Goal: Transaction & Acquisition: Purchase product/service

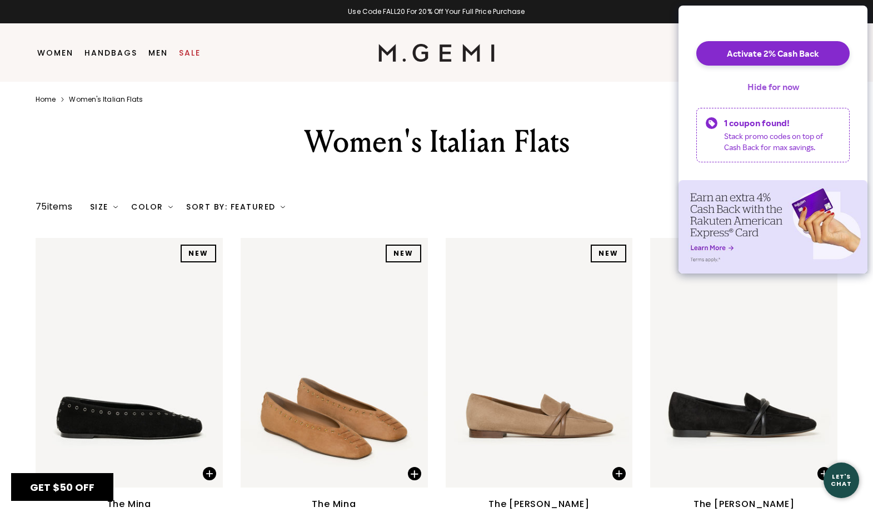
click at [771, 92] on button "Hide for now" at bounding box center [772, 86] width 69 height 24
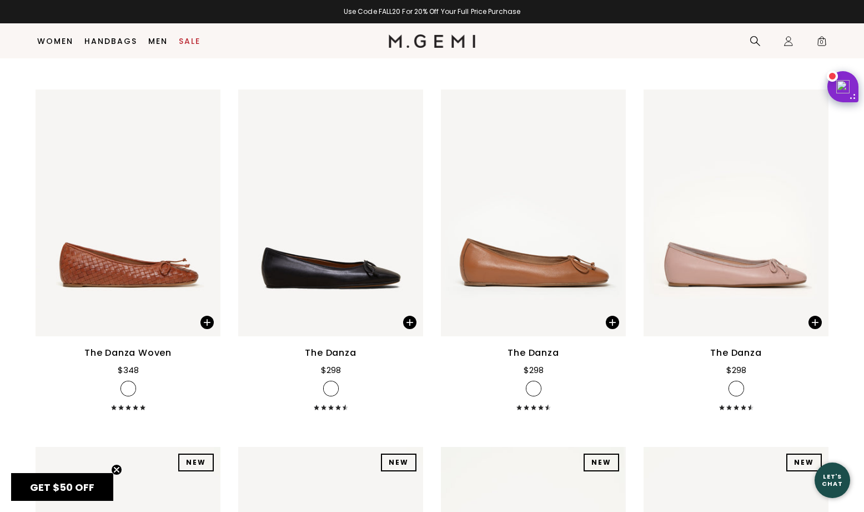
scroll to position [1569, 0]
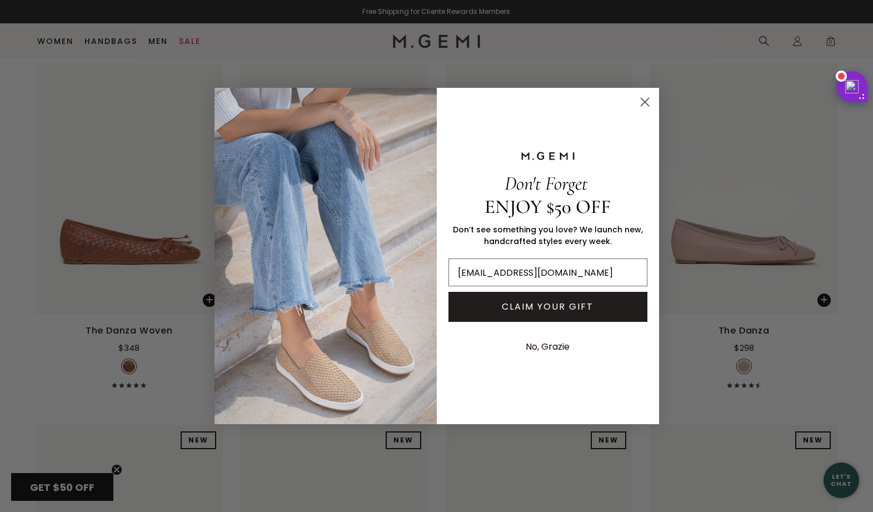
type input "[EMAIL_ADDRESS][DOMAIN_NAME]"
click at [560, 307] on button "CLAIM YOUR GIFT" at bounding box center [547, 307] width 199 height 30
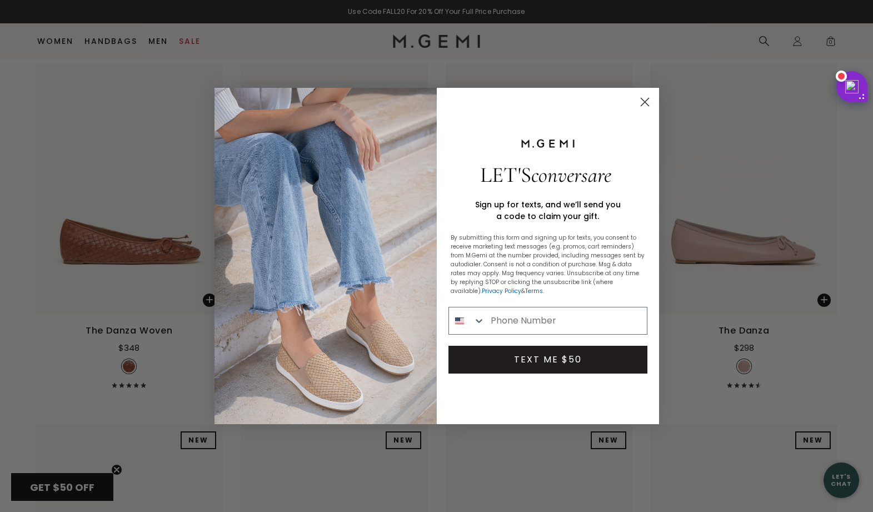
click at [644, 98] on circle "Close dialog" at bounding box center [644, 102] width 18 height 18
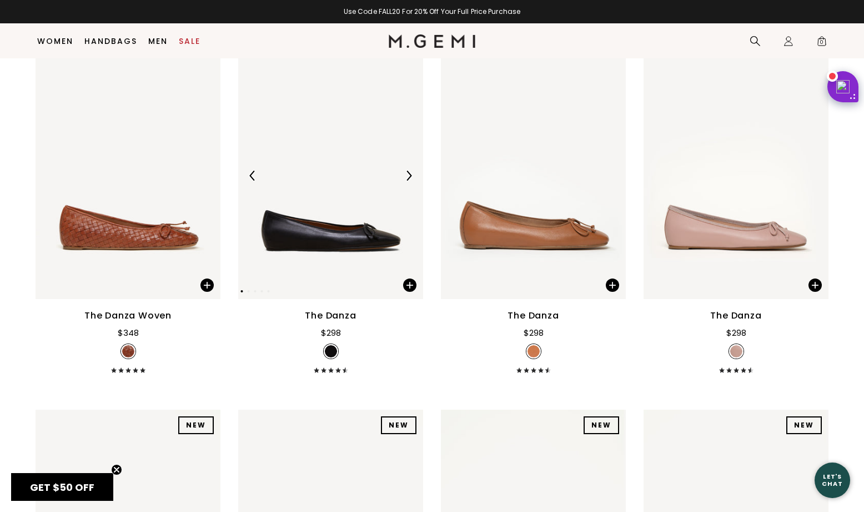
click at [326, 255] on img at bounding box center [330, 175] width 185 height 247
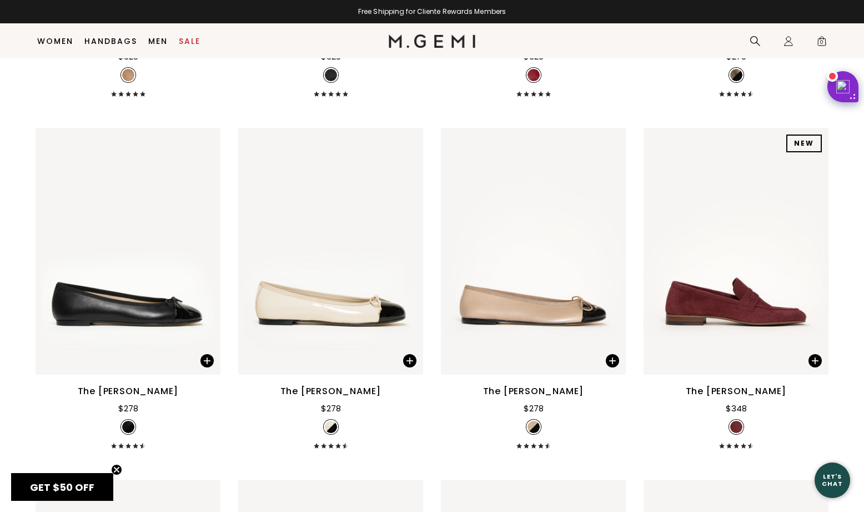
scroll to position [4346, 0]
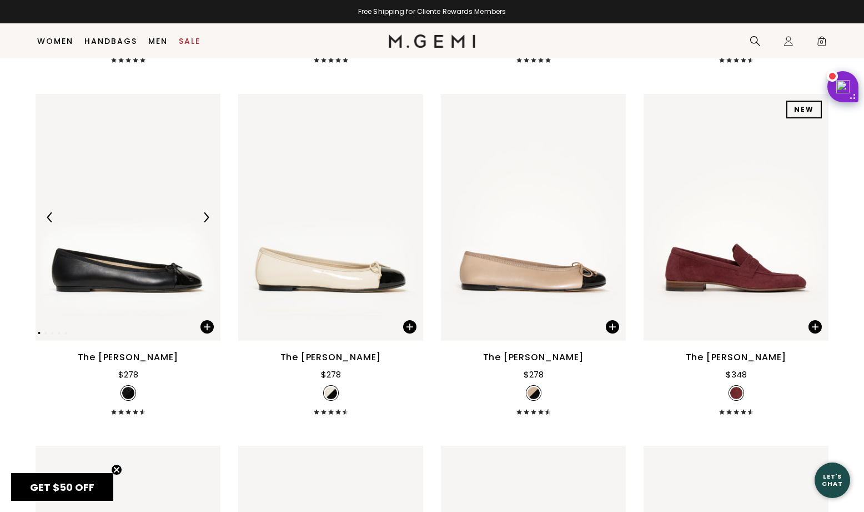
click at [156, 296] on img at bounding box center [128, 217] width 185 height 247
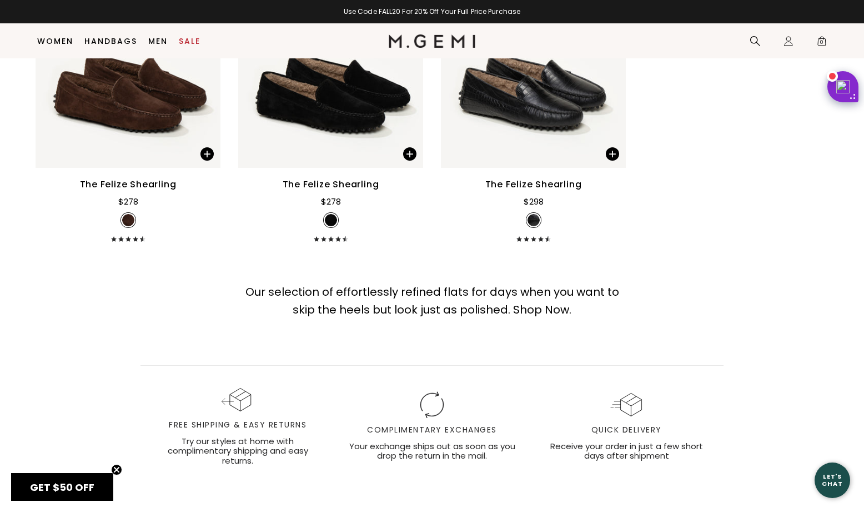
scroll to position [6612, 0]
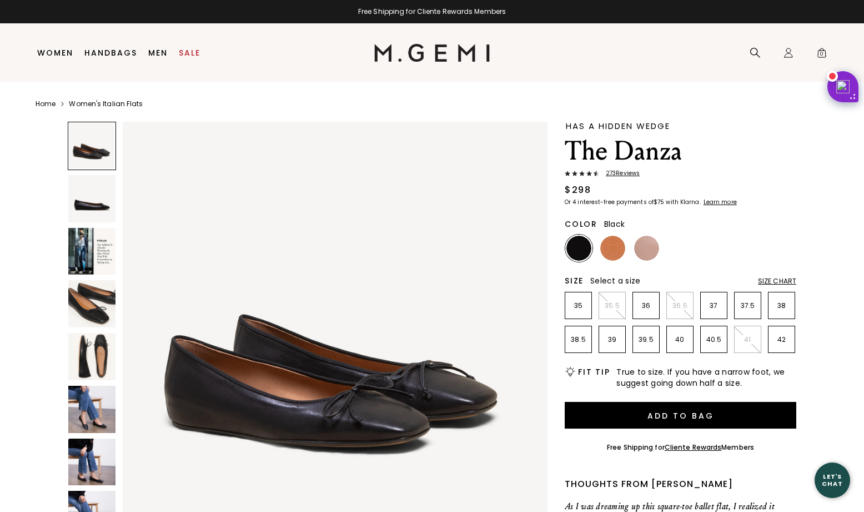
click at [88, 201] on img at bounding box center [91, 198] width 47 height 47
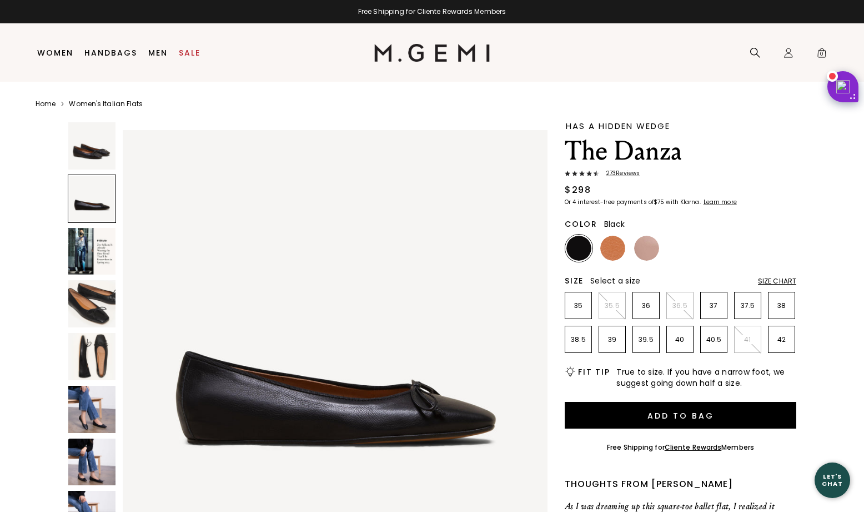
click at [92, 339] on img at bounding box center [91, 356] width 47 height 47
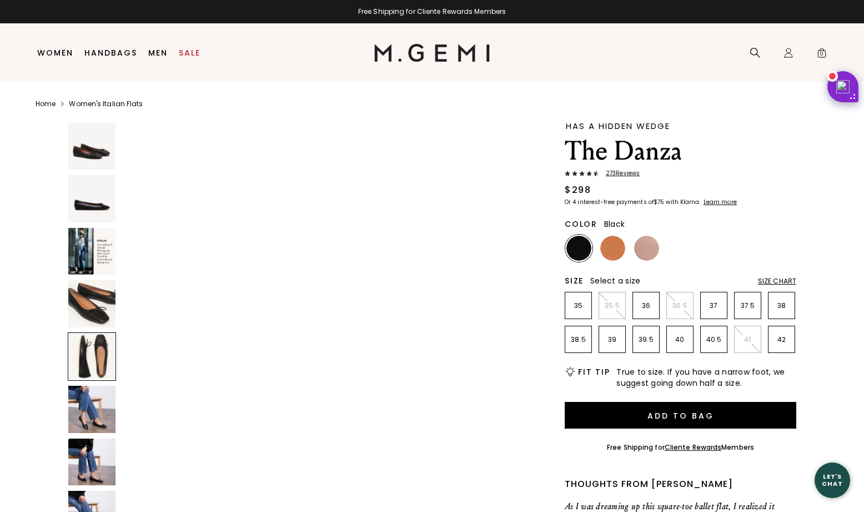
scroll to position [1712, 0]
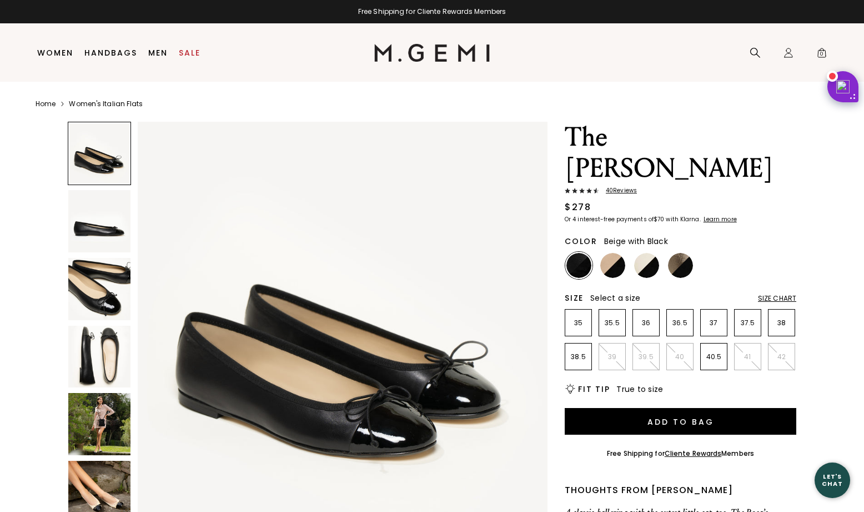
click at [607, 253] on img at bounding box center [613, 265] width 25 height 25
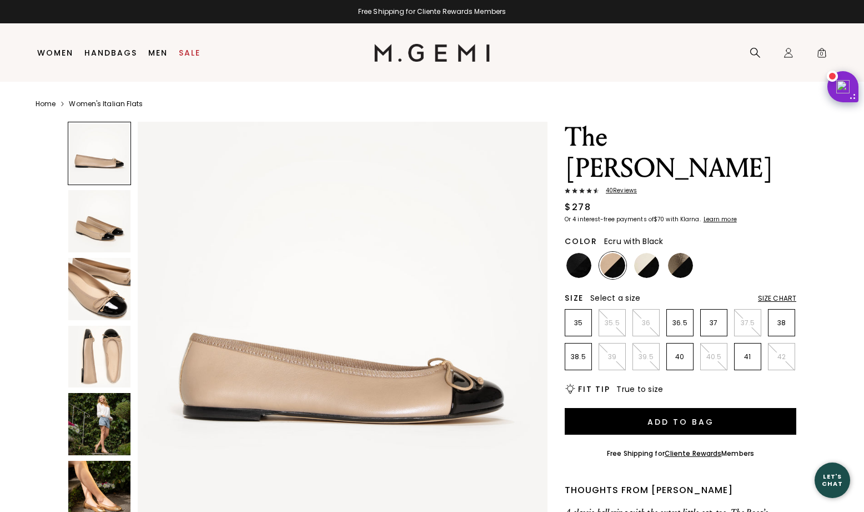
click at [649, 253] on img at bounding box center [646, 265] width 25 height 25
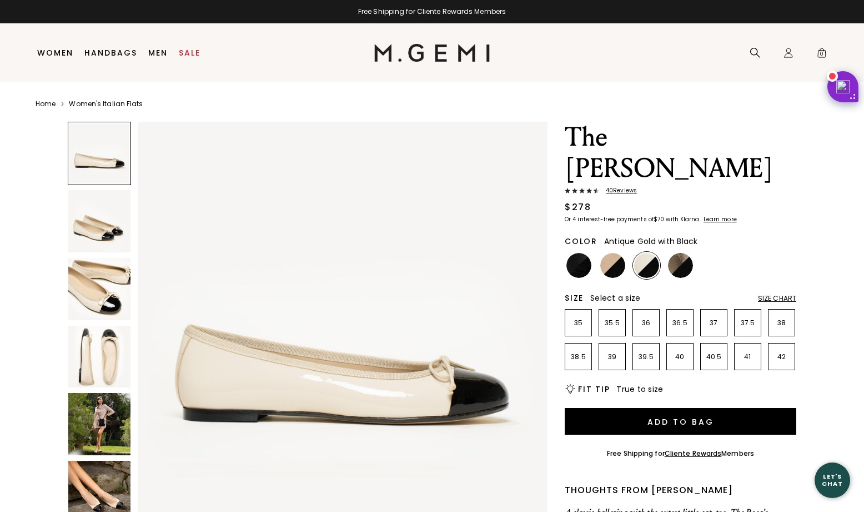
click at [681, 253] on img at bounding box center [680, 265] width 25 height 25
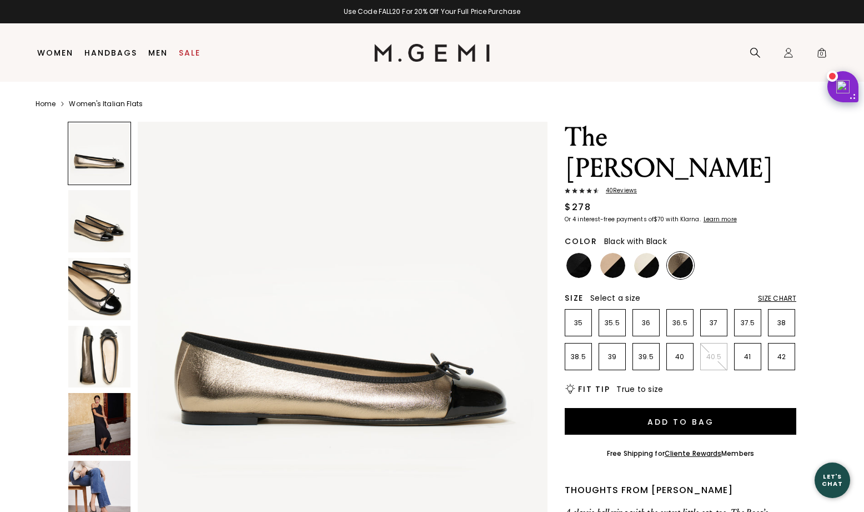
click at [576, 253] on img at bounding box center [579, 265] width 25 height 25
